Goal: Task Accomplishment & Management: Use online tool/utility

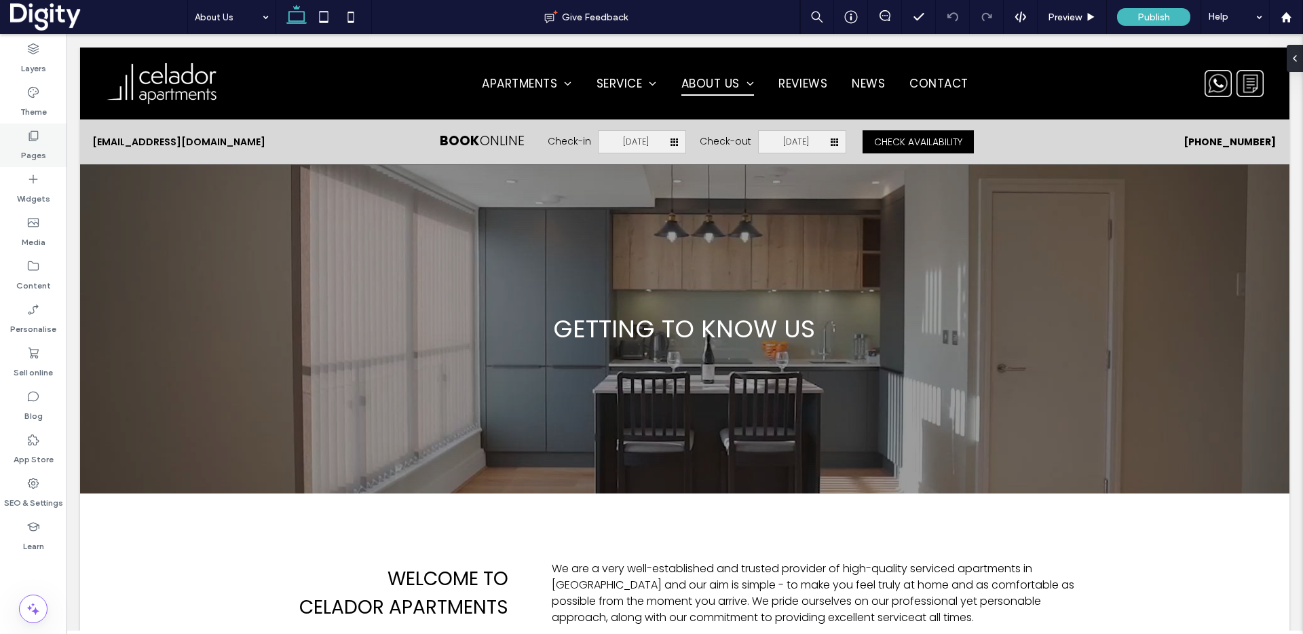
click at [34, 141] on icon at bounding box center [33, 136] width 14 height 14
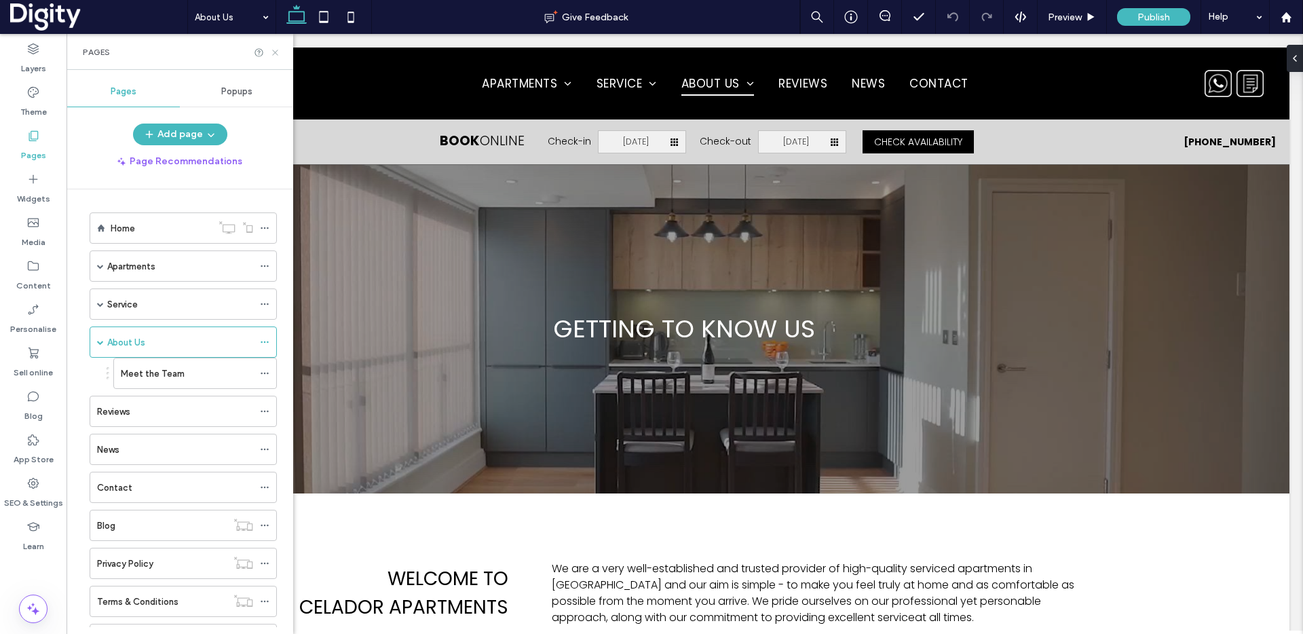
click at [278, 52] on icon at bounding box center [275, 53] width 10 height 10
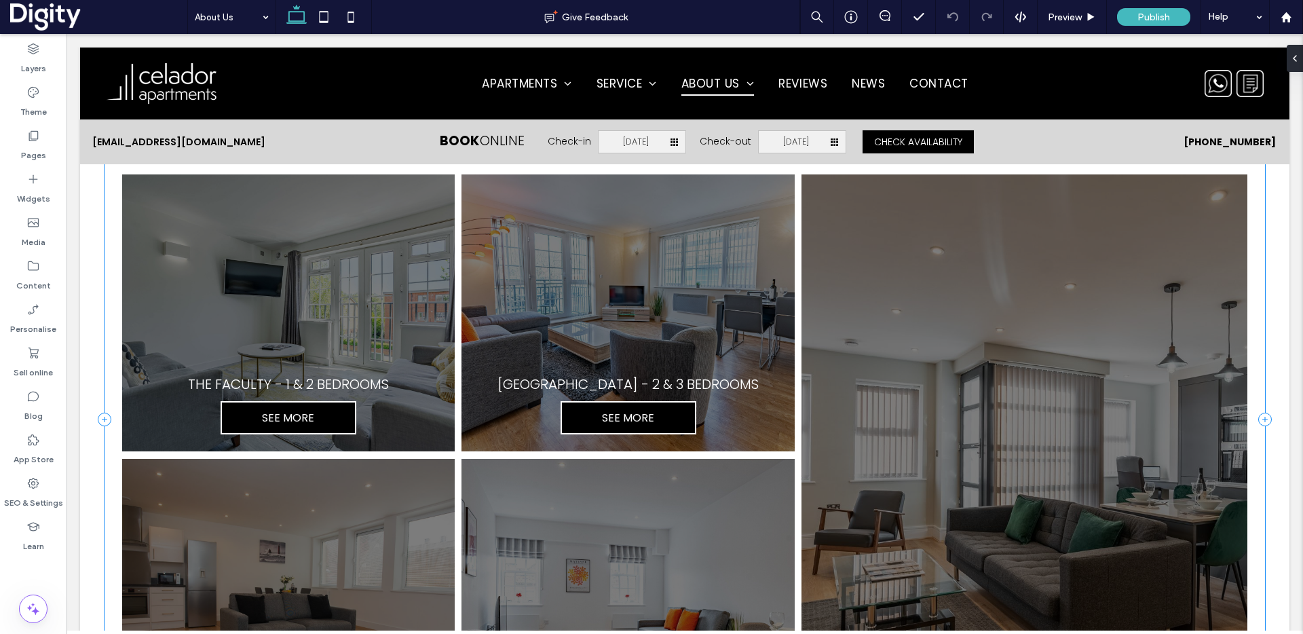
scroll to position [1132, 0]
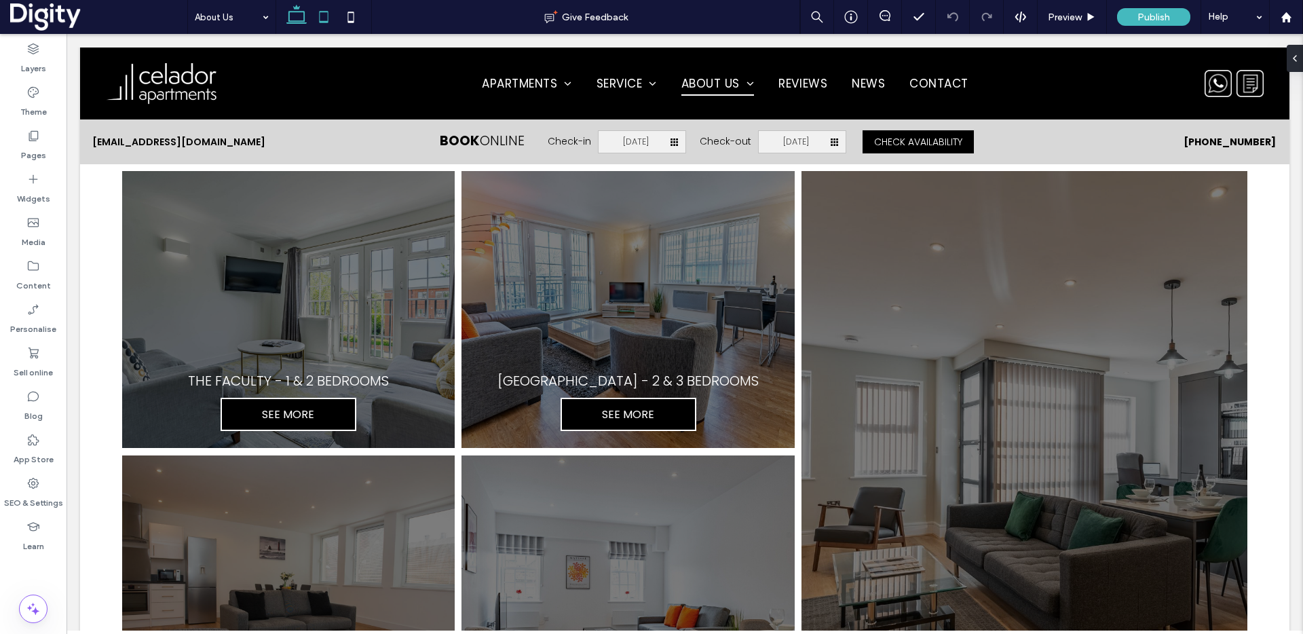
click at [328, 17] on use at bounding box center [324, 17] width 9 height 12
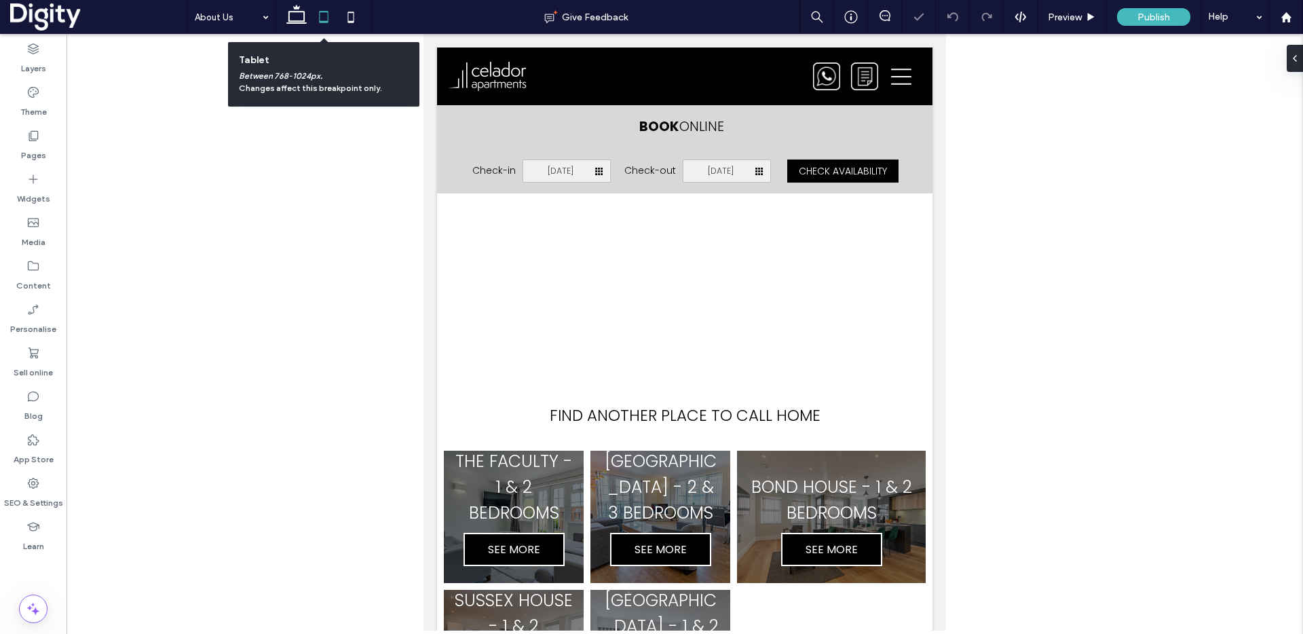
scroll to position [1109, 0]
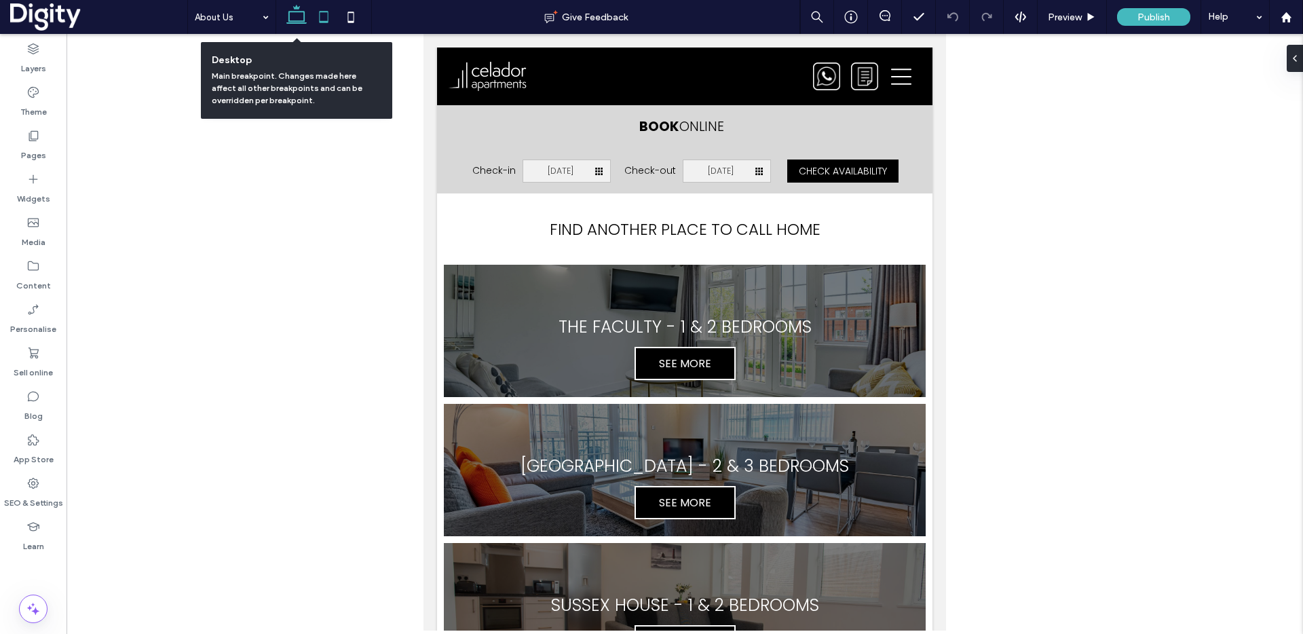
click at [295, 16] on icon at bounding box center [296, 16] width 27 height 27
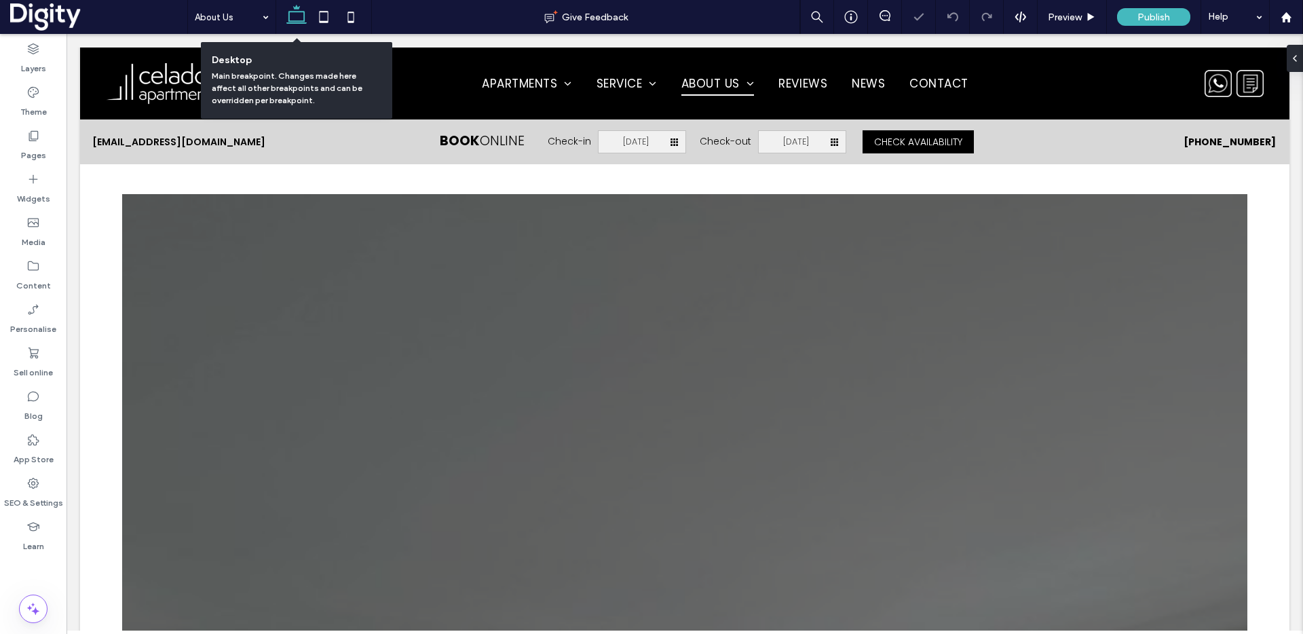
scroll to position [1060, 0]
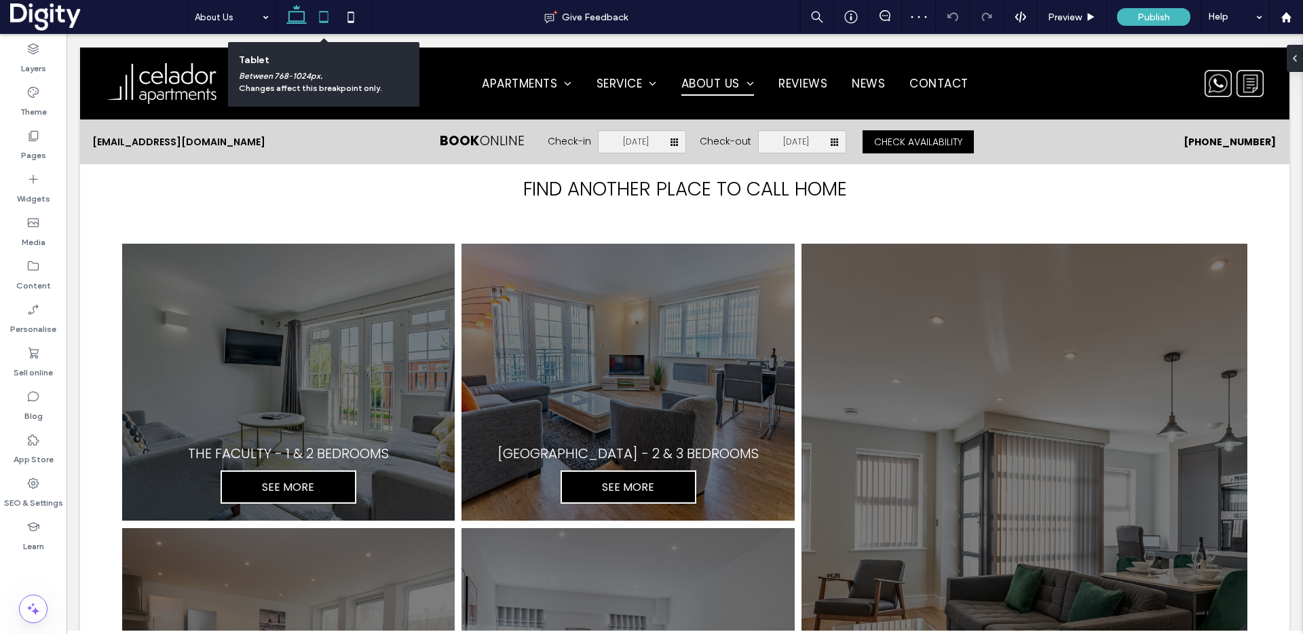
click at [322, 18] on icon at bounding box center [323, 16] width 27 height 27
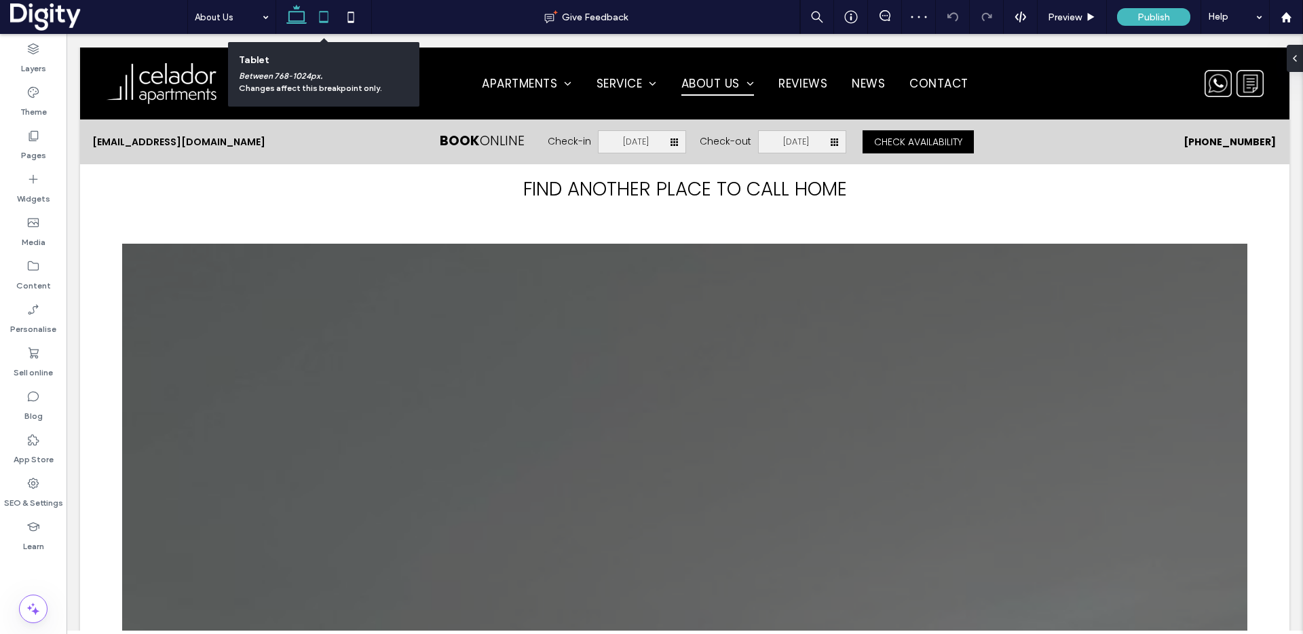
scroll to position [1109, 0]
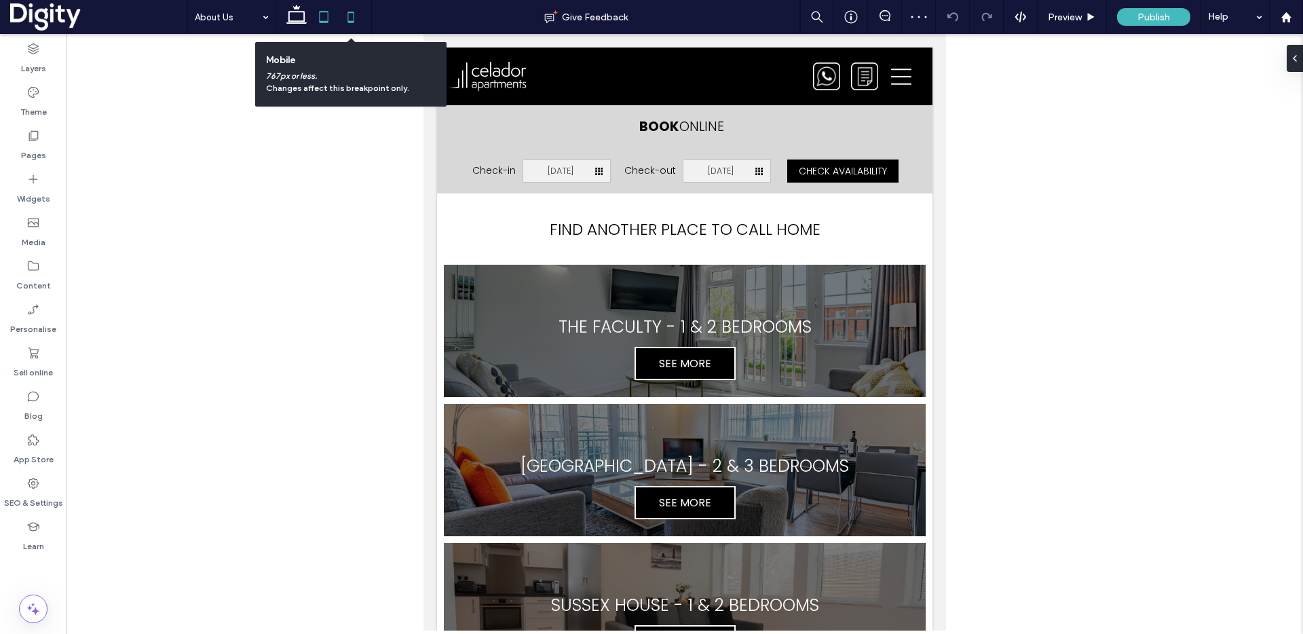
click at [353, 17] on icon at bounding box center [350, 16] width 27 height 27
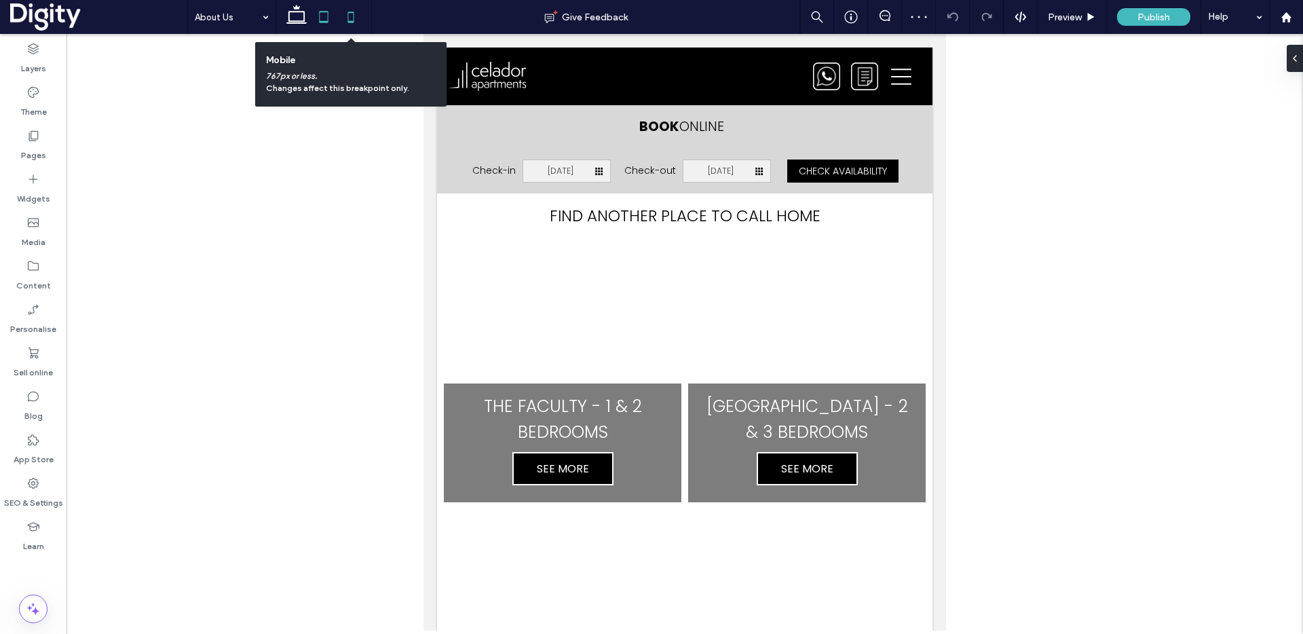
scroll to position [1671, 0]
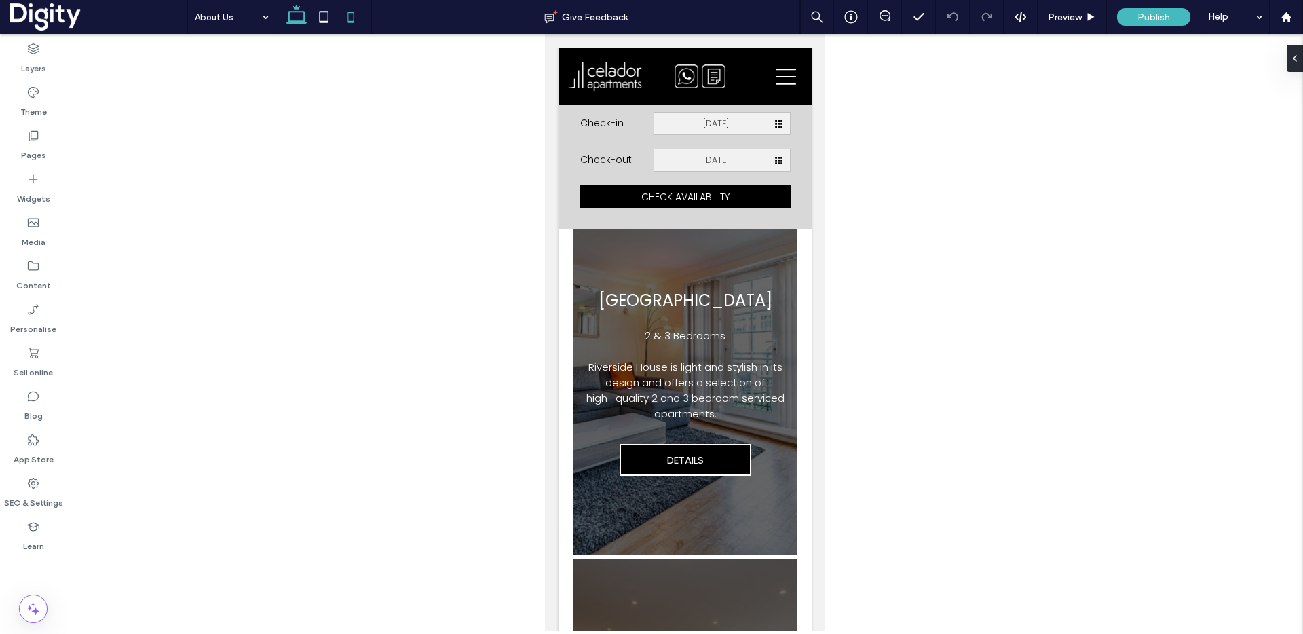
click at [299, 20] on icon at bounding box center [296, 16] width 27 height 27
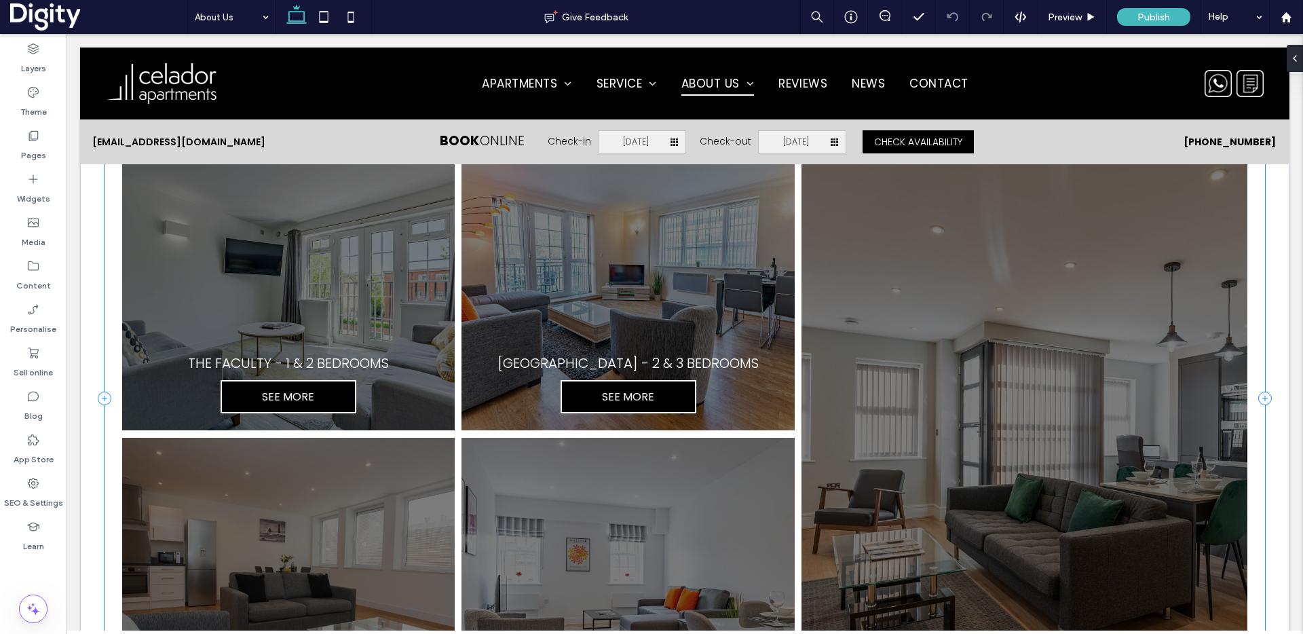
scroll to position [1155, 0]
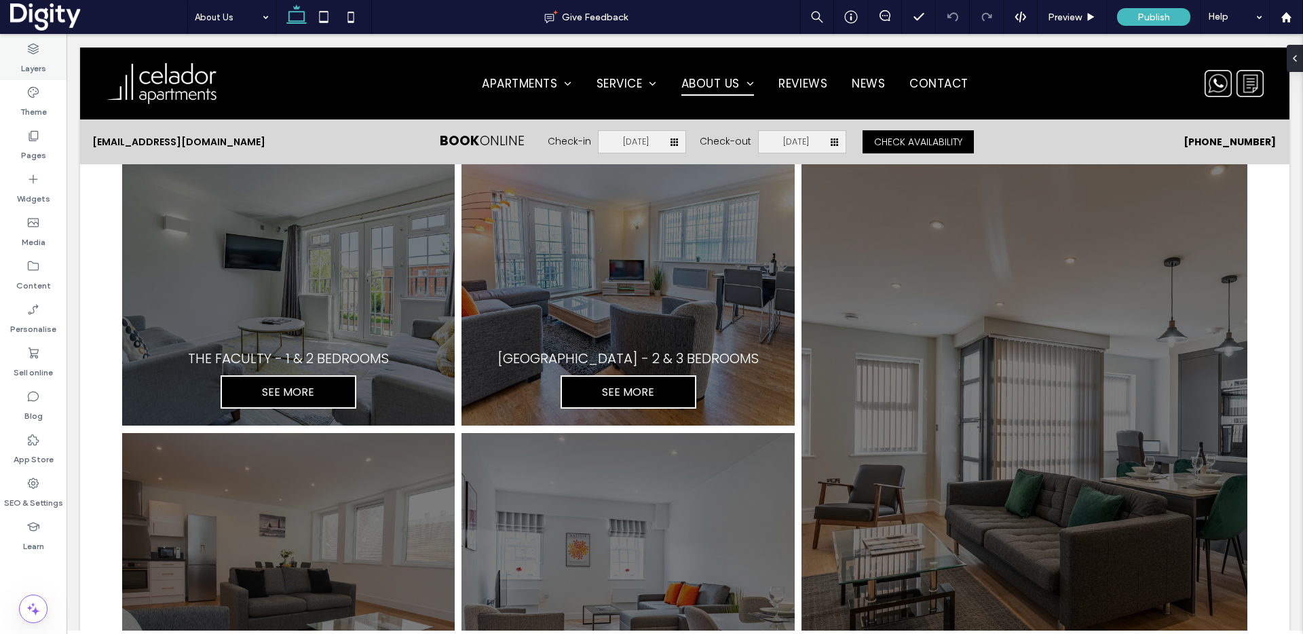
click at [43, 45] on div "Layers" at bounding box center [33, 58] width 67 height 43
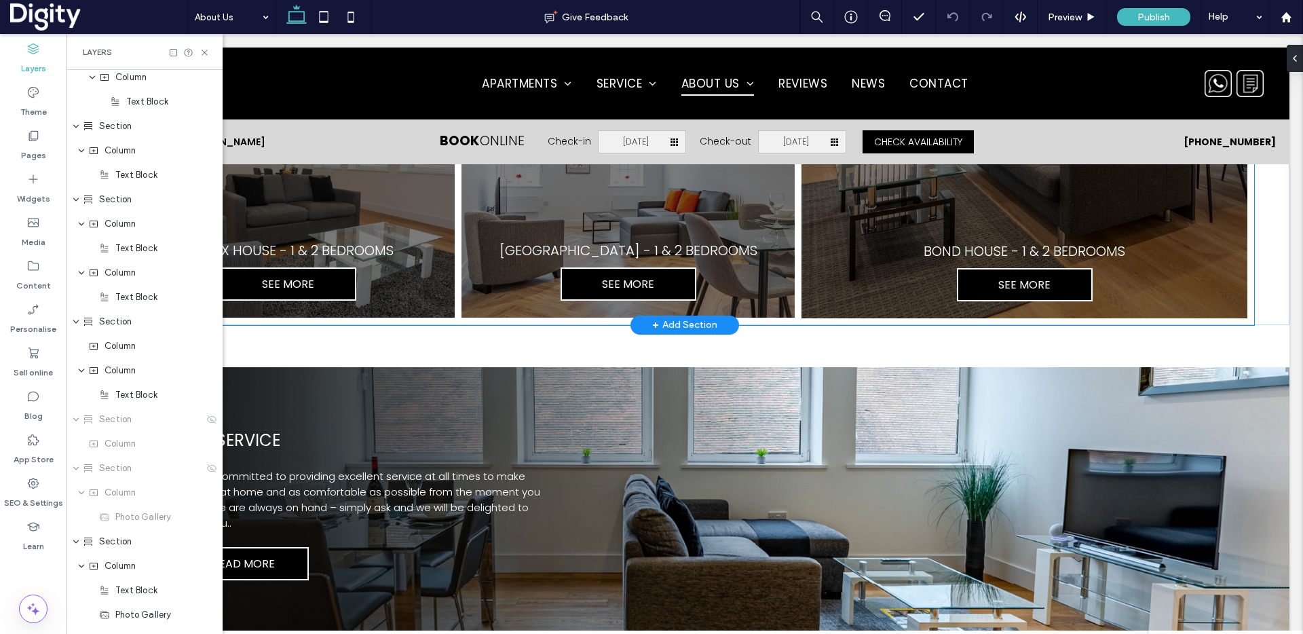
scroll to position [1539, 0]
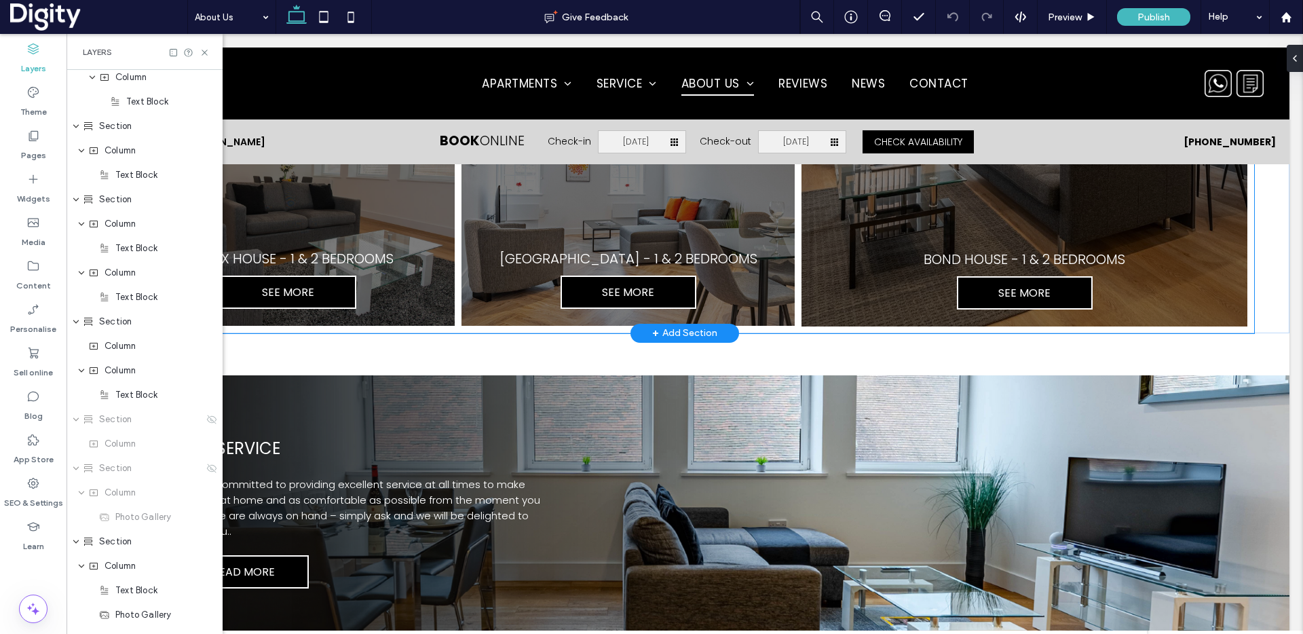
click at [434, 312] on link at bounding box center [288, 187] width 353 height 294
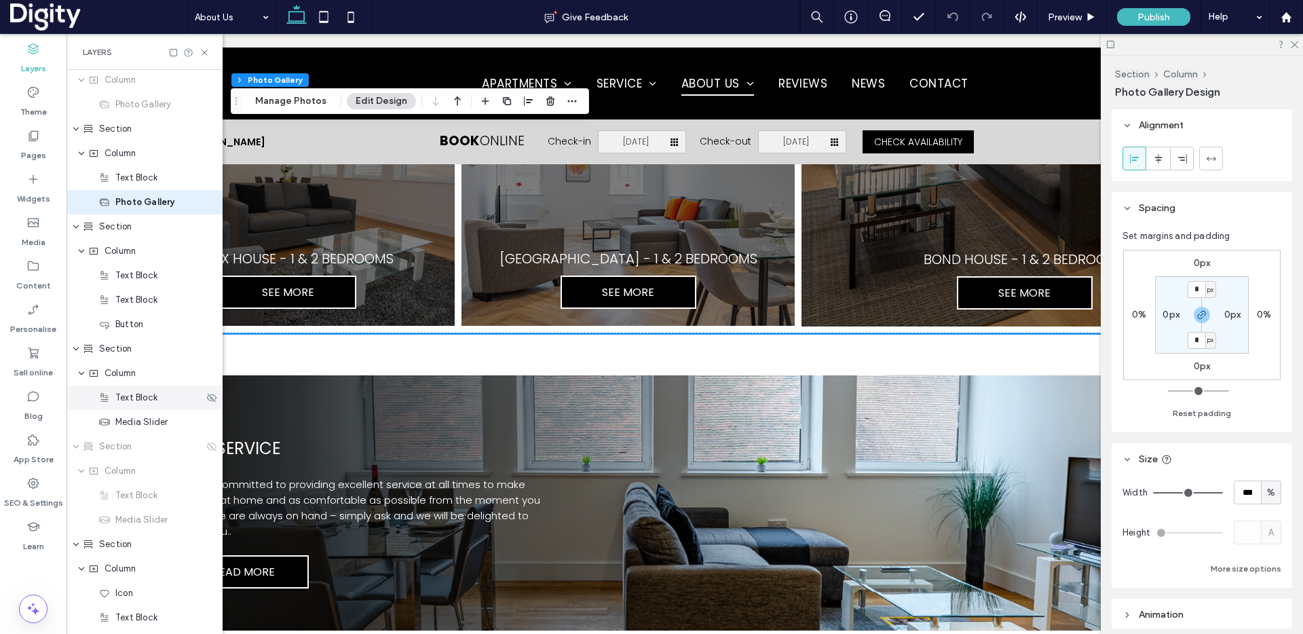
scroll to position [839, 0]
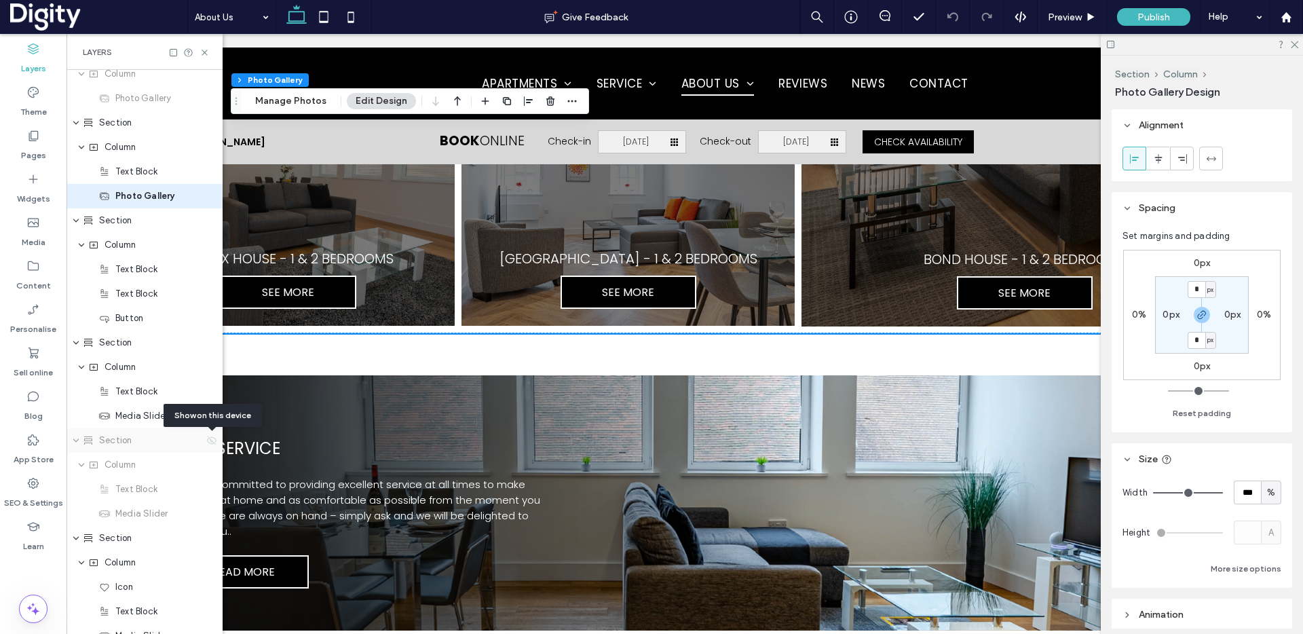
click at [211, 437] on icon at bounding box center [211, 440] width 11 height 11
click at [210, 441] on icon at bounding box center [211, 440] width 11 height 11
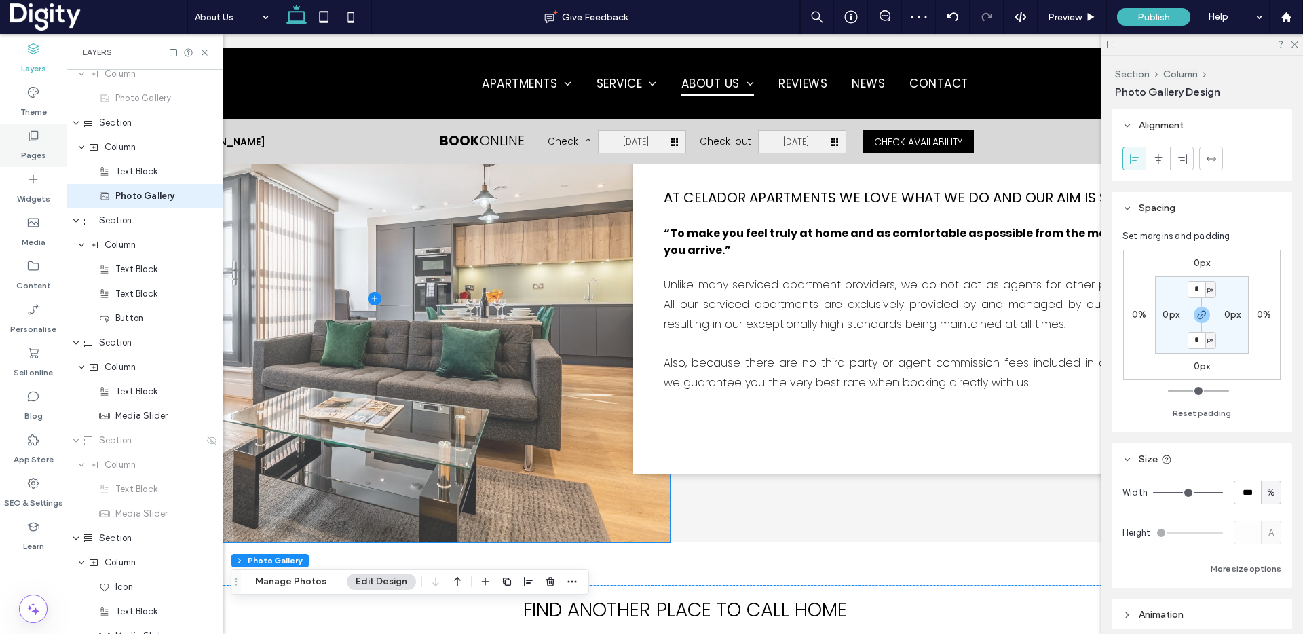
scroll to position [635, 0]
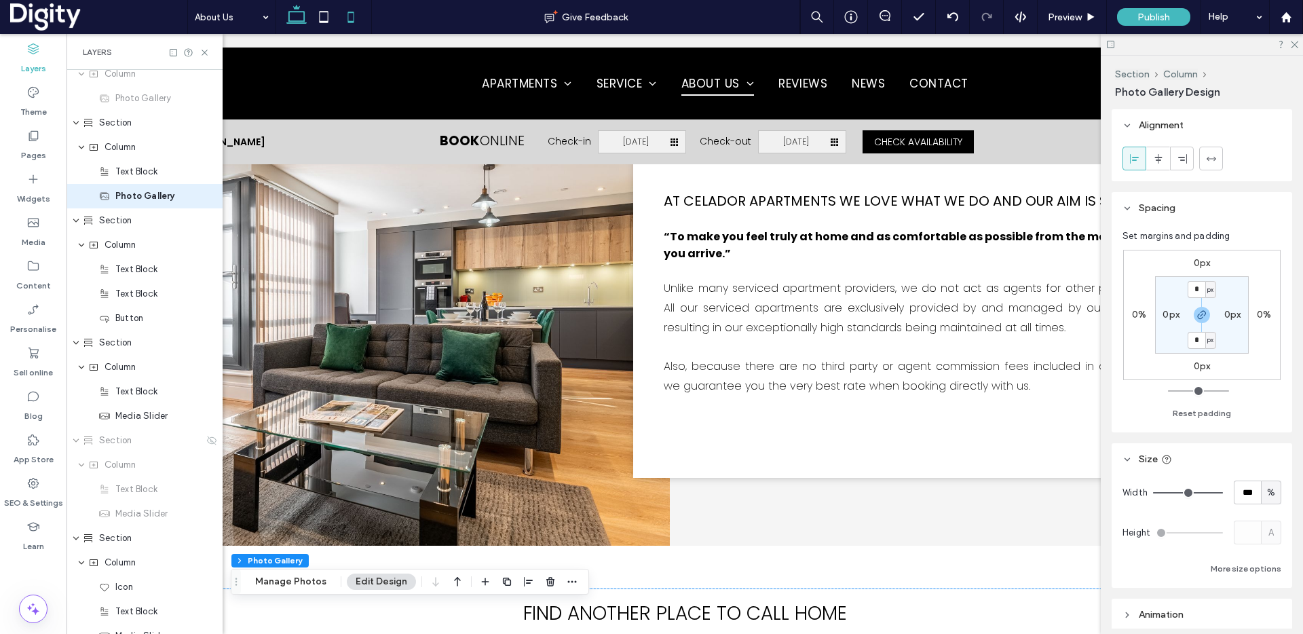
click at [347, 15] on icon at bounding box center [350, 16] width 27 height 27
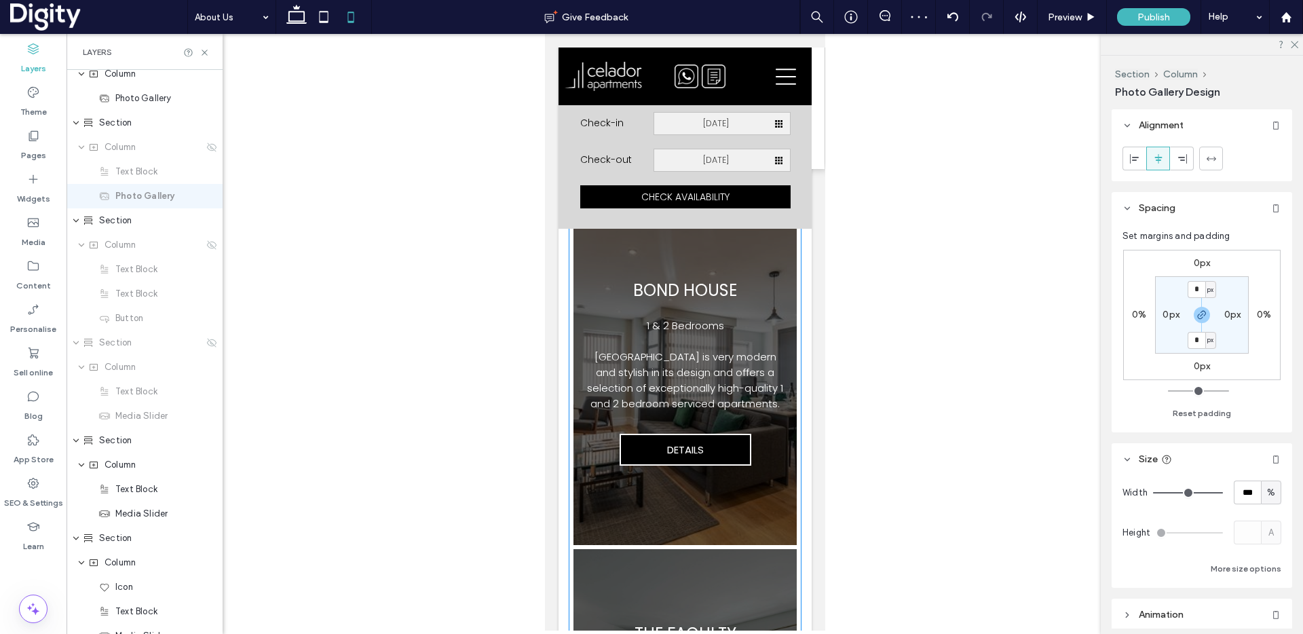
scroll to position [994, 0]
click at [592, 291] on link at bounding box center [684, 375] width 223 height 339
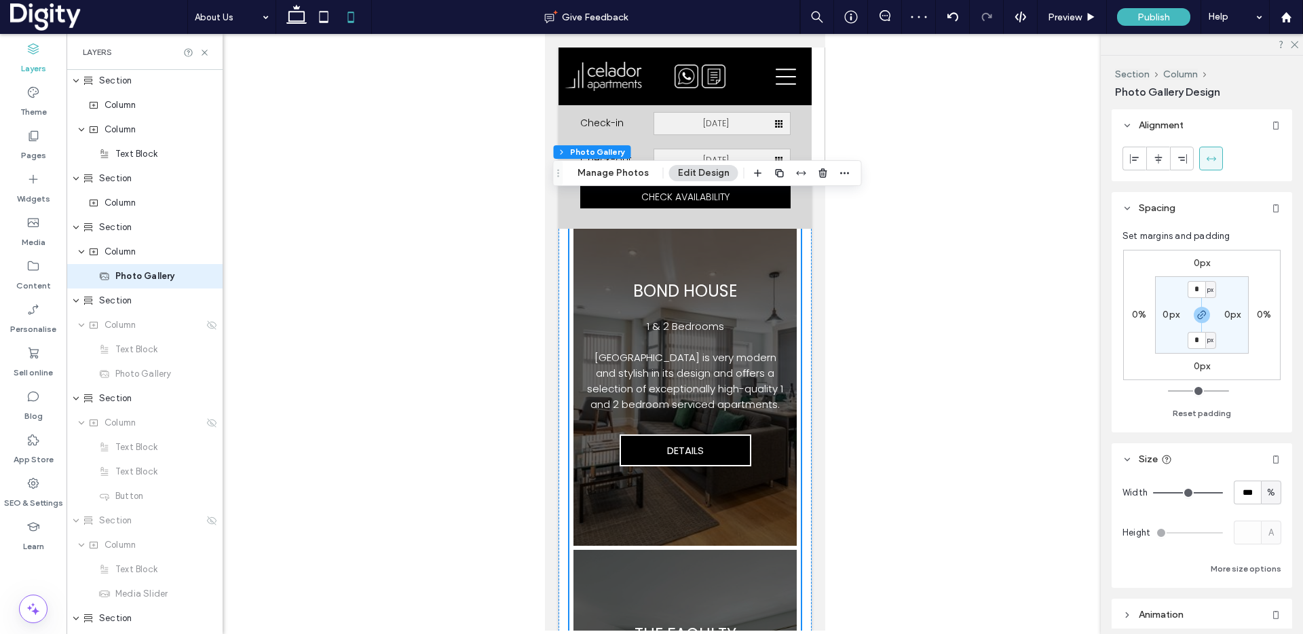
scroll to position [586, 0]
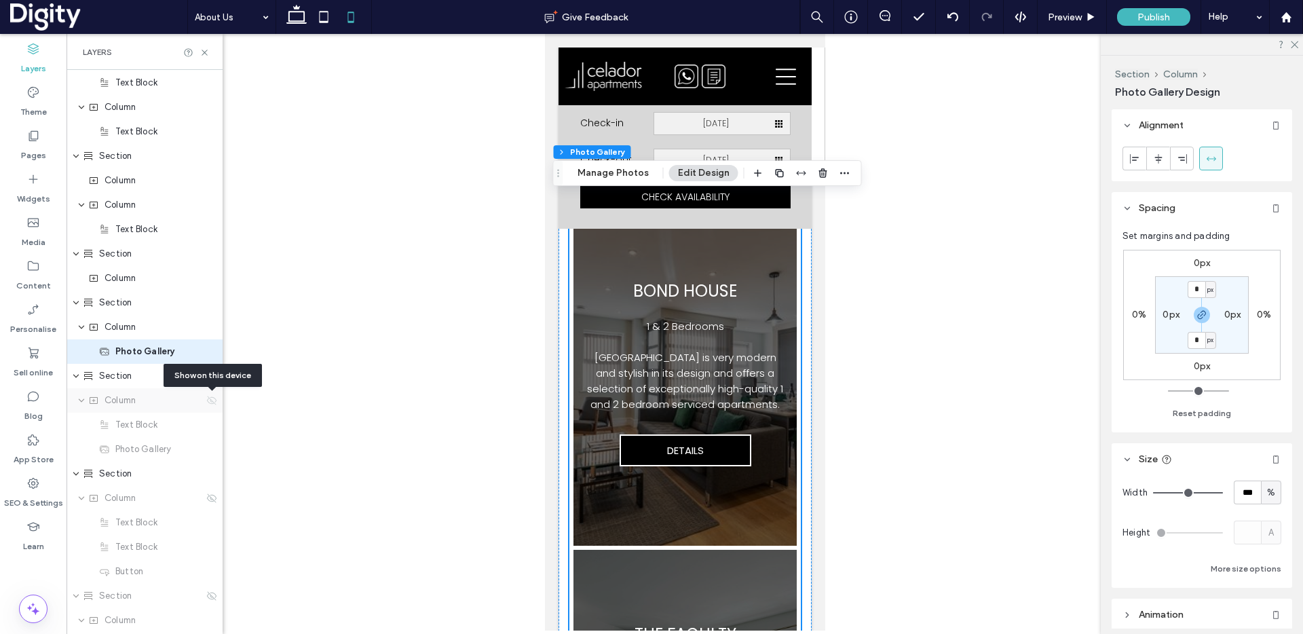
click at [213, 403] on use at bounding box center [212, 400] width 10 height 9
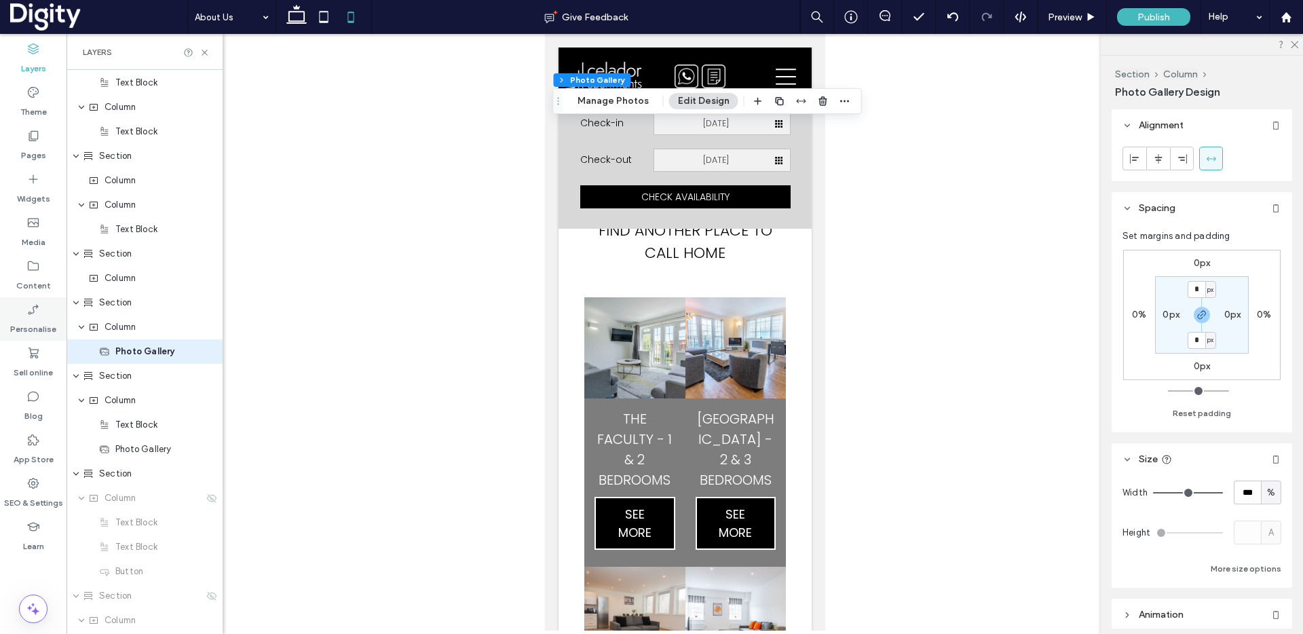
scroll to position [582, 0]
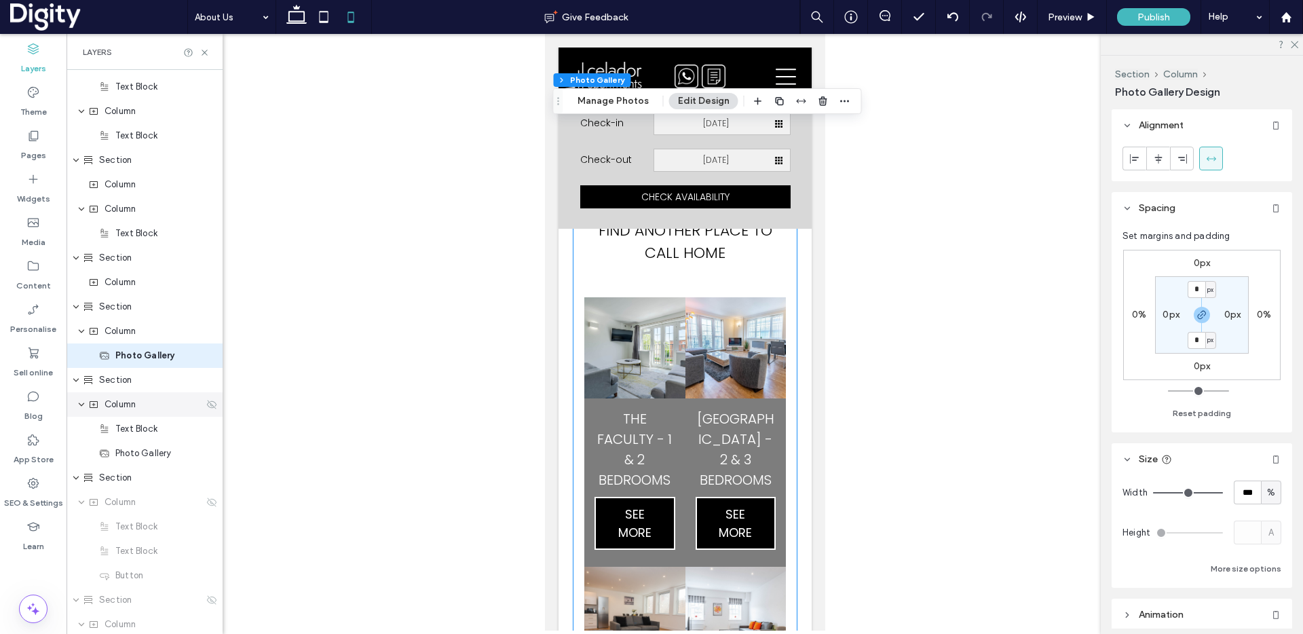
click at [212, 404] on icon at bounding box center [211, 404] width 11 height 11
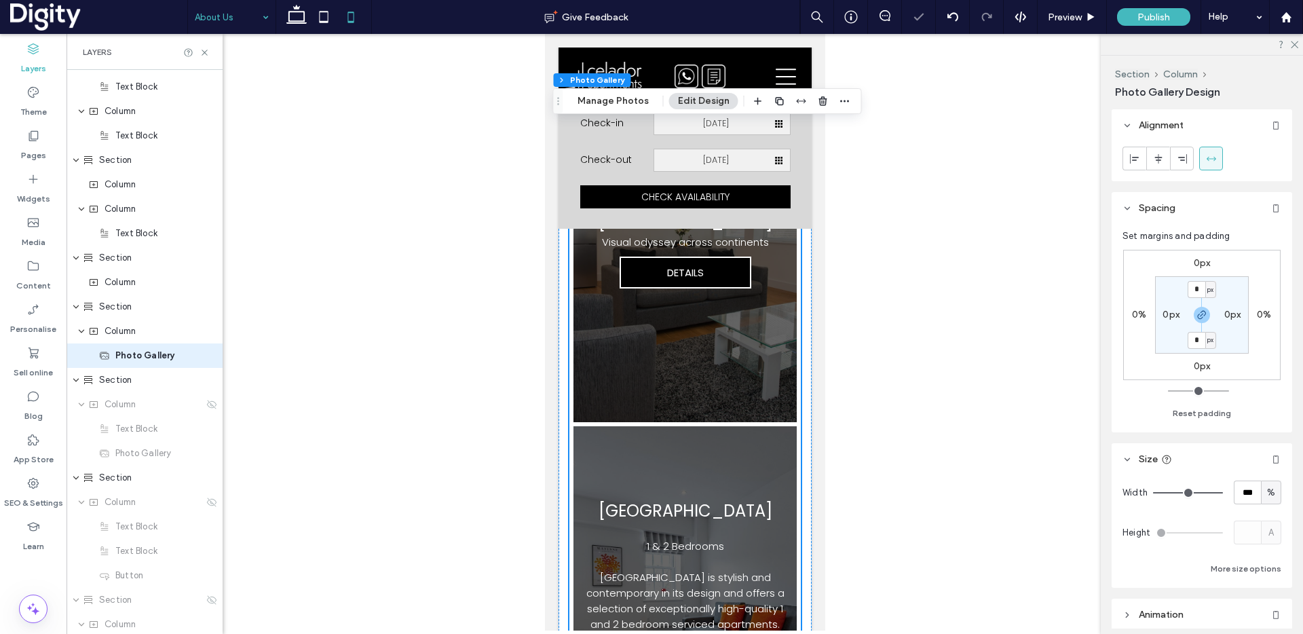
scroll to position [2128, 0]
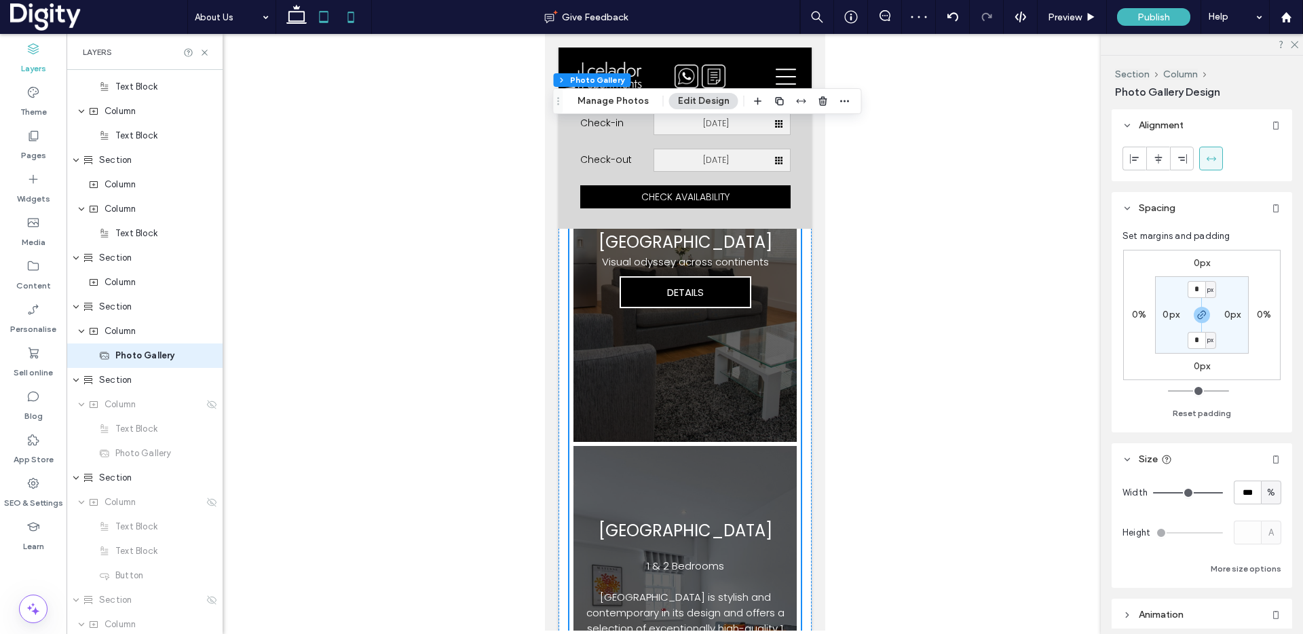
click at [329, 16] on icon at bounding box center [323, 16] width 27 height 27
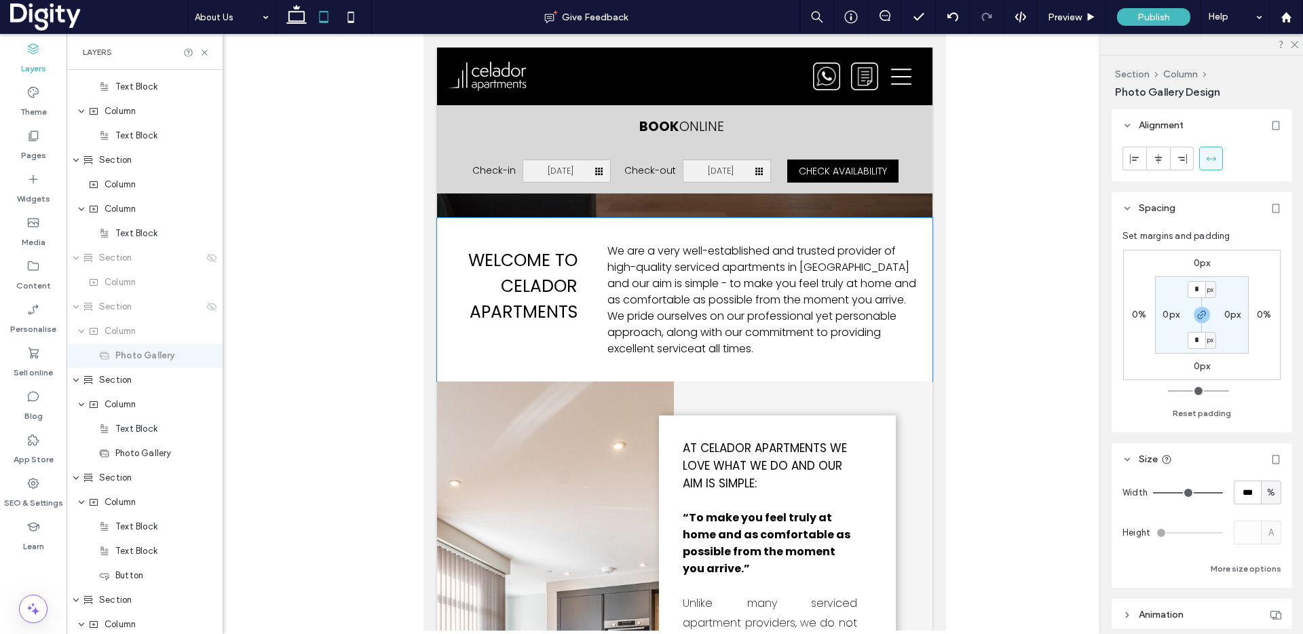
scroll to position [292, 0]
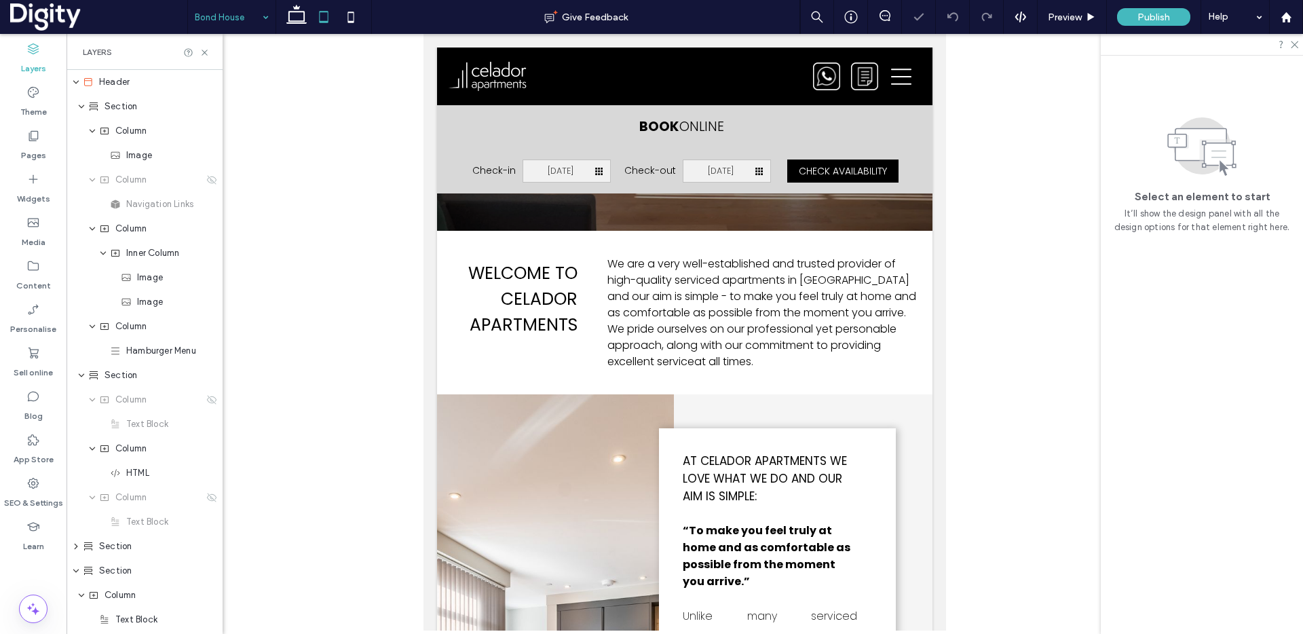
drag, startPoint x: 351, startPoint y: 16, endPoint x: 435, endPoint y: 60, distance: 95.3
click at [351, 16] on icon at bounding box center [350, 16] width 27 height 27
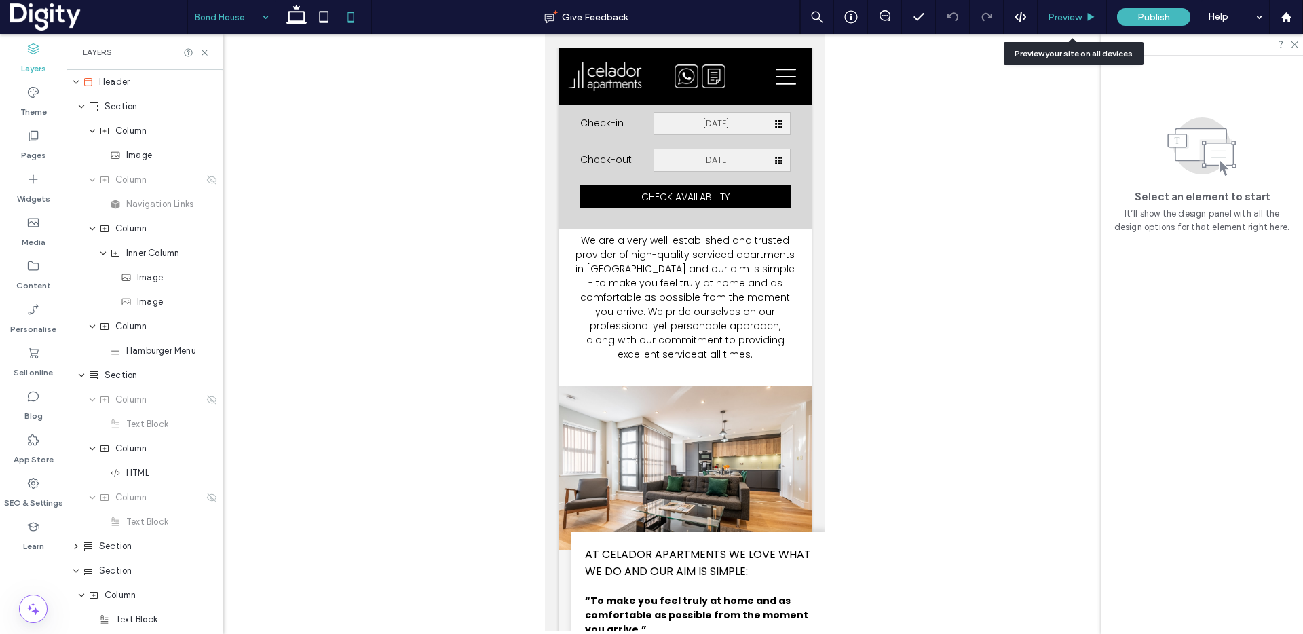
click at [1070, 12] on span "Preview" at bounding box center [1065, 18] width 34 height 12
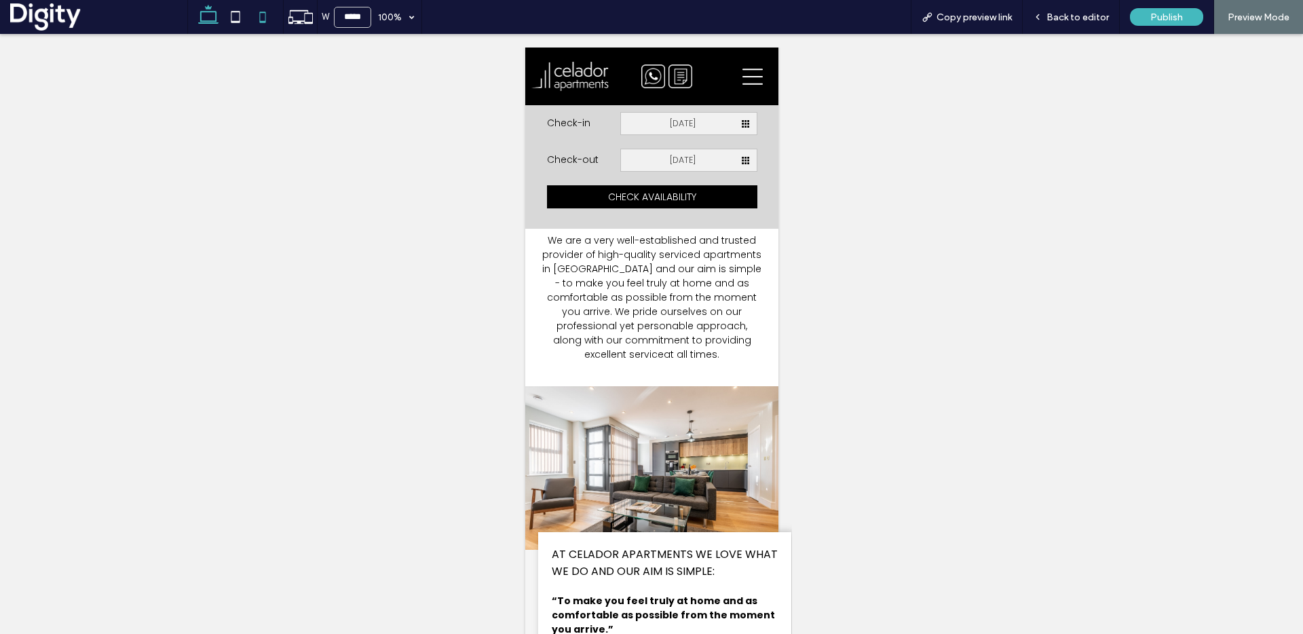
click at [200, 17] on icon at bounding box center [208, 16] width 27 height 27
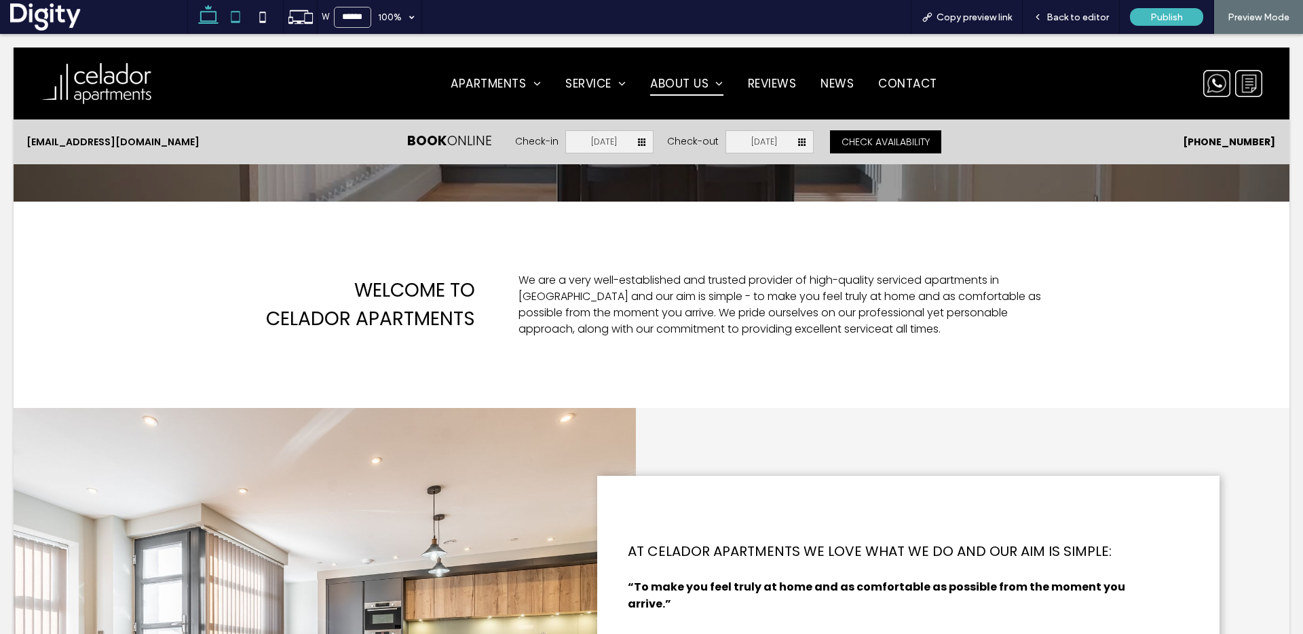
click at [241, 14] on icon at bounding box center [235, 16] width 27 height 27
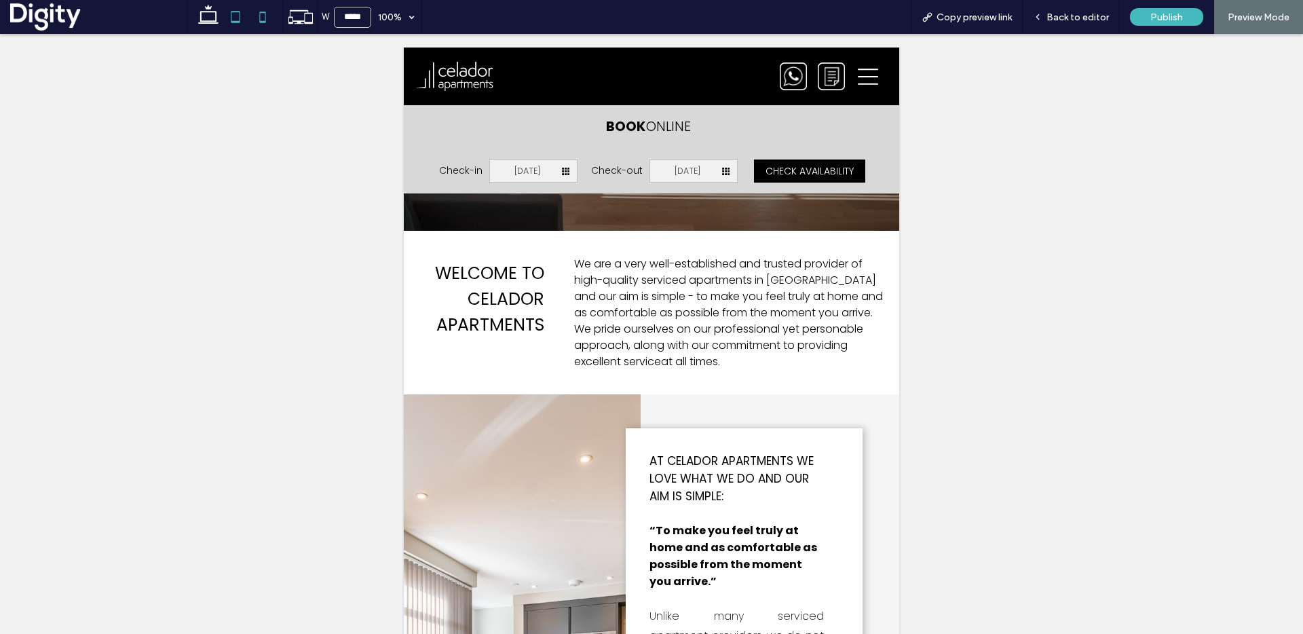
click at [267, 19] on icon at bounding box center [262, 16] width 27 height 27
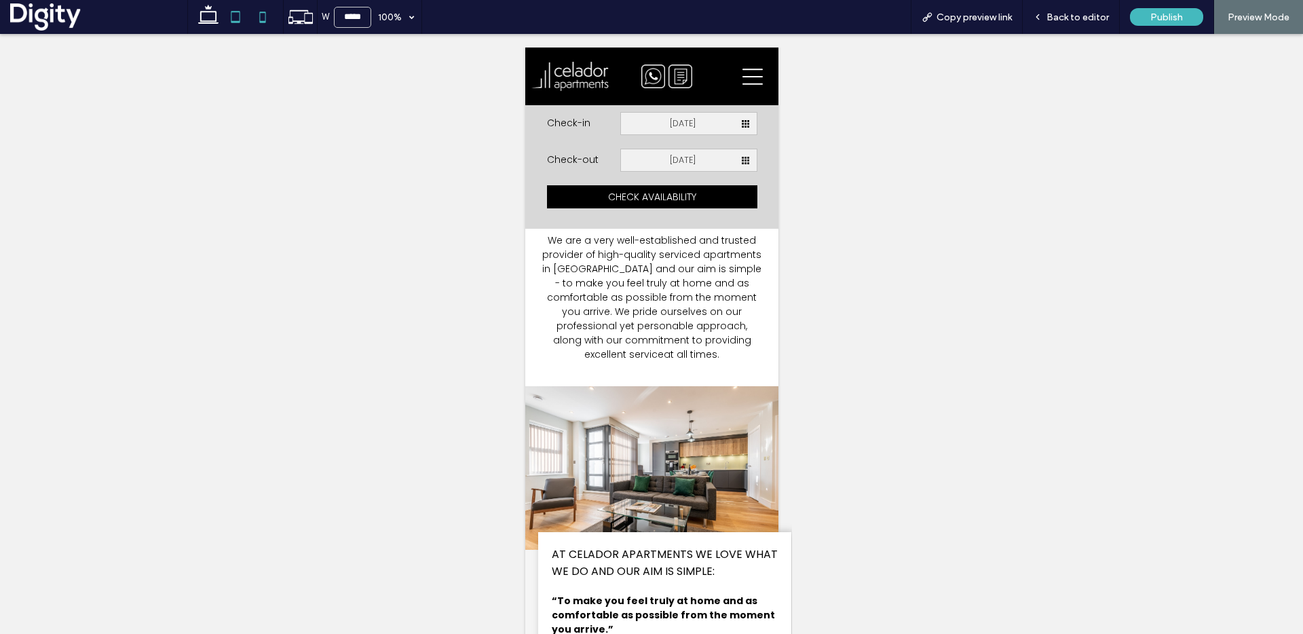
click at [226, 12] on icon at bounding box center [235, 16] width 27 height 27
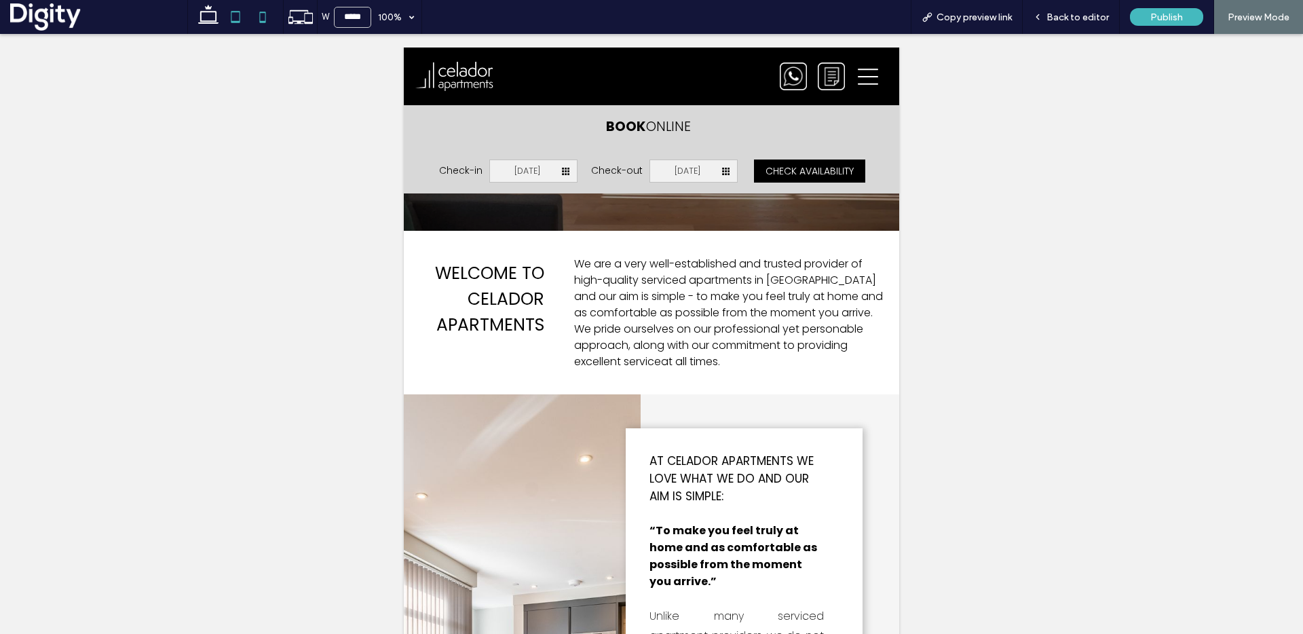
click at [265, 18] on icon at bounding box center [262, 16] width 27 height 27
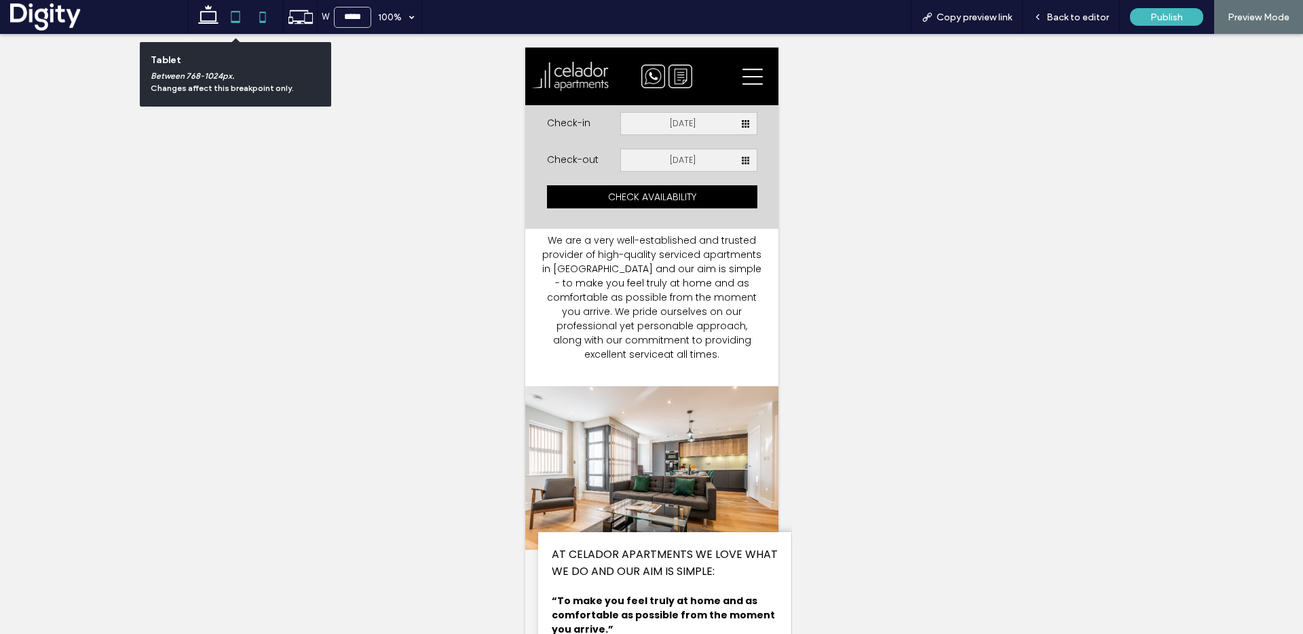
click at [233, 16] on icon at bounding box center [235, 16] width 27 height 27
type input "*****"
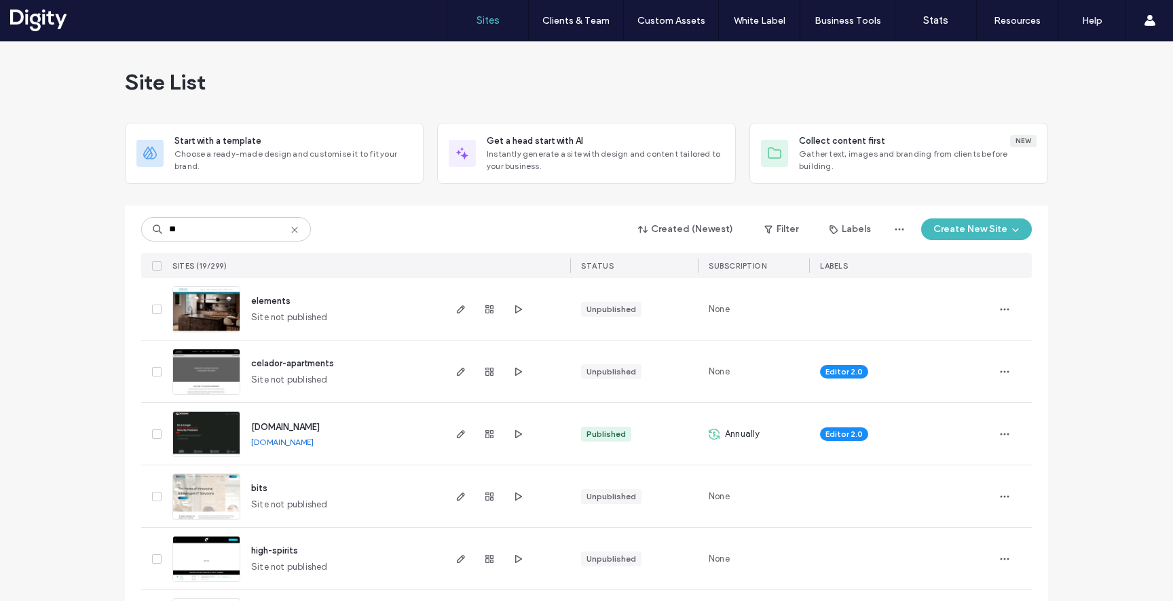
type input "**"
click at [296, 428] on span "www.ts-designs.com" at bounding box center [285, 427] width 69 height 10
